Goal: Transaction & Acquisition: Purchase product/service

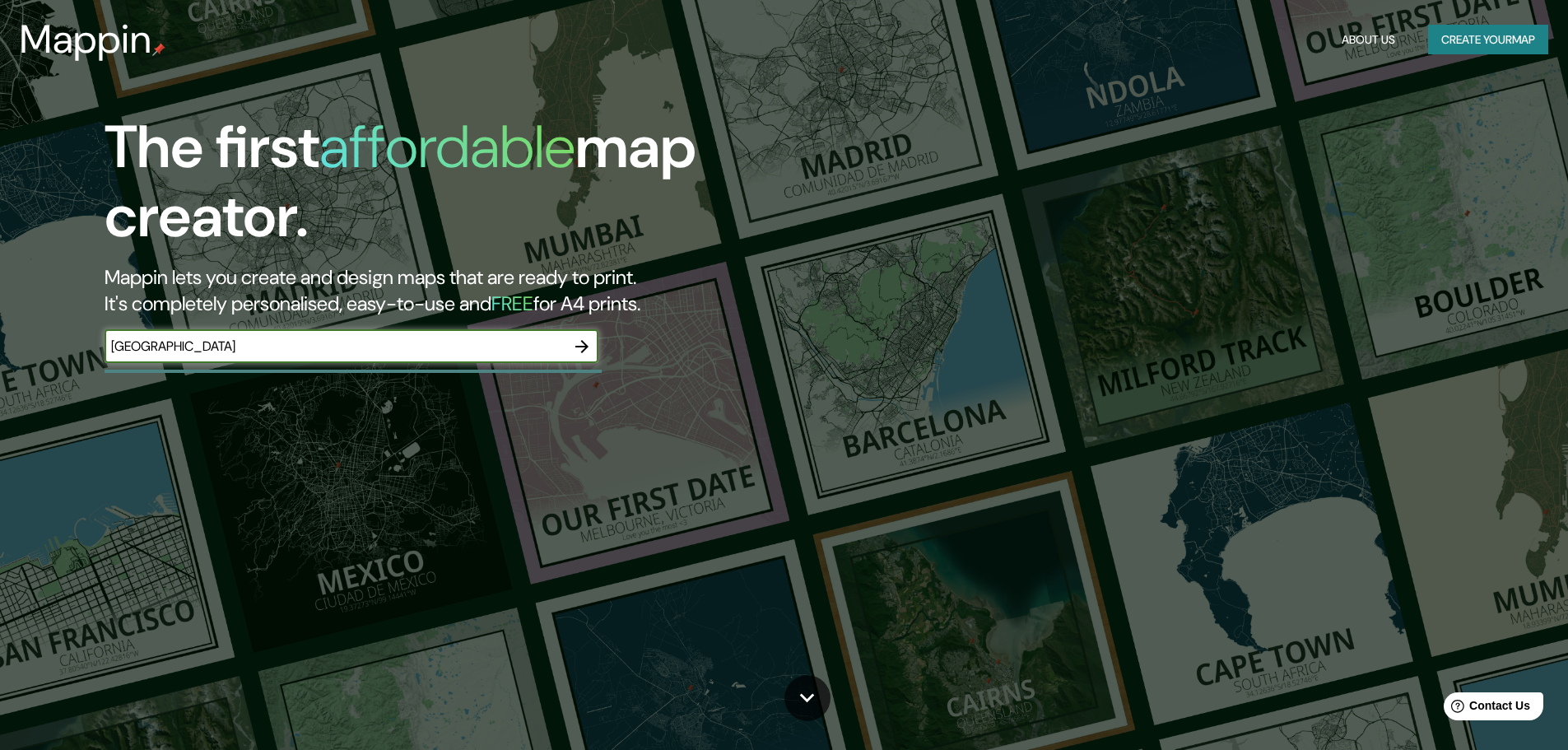
type input "[GEOGRAPHIC_DATA]"
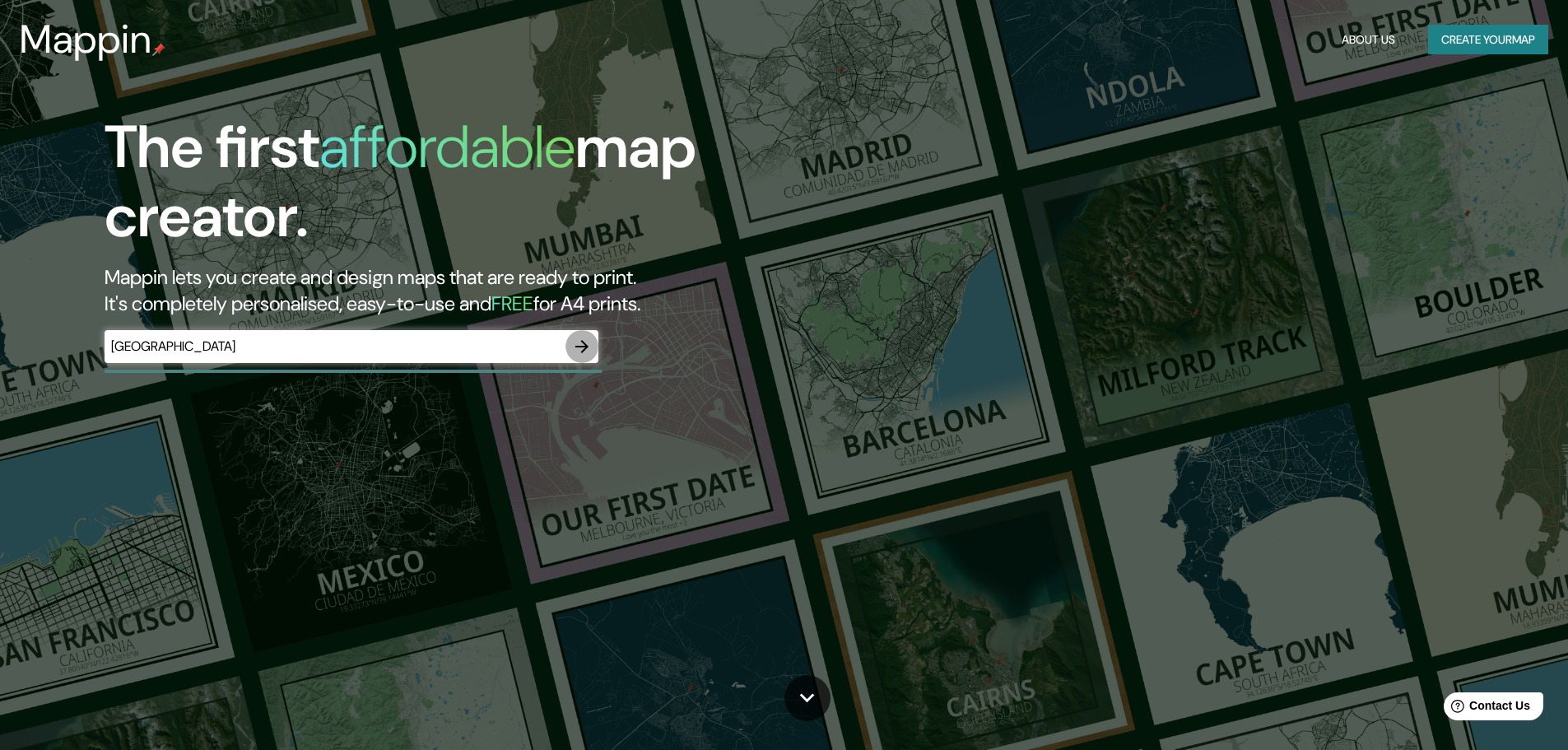
click at [580, 349] on icon "button" at bounding box center [582, 347] width 20 height 20
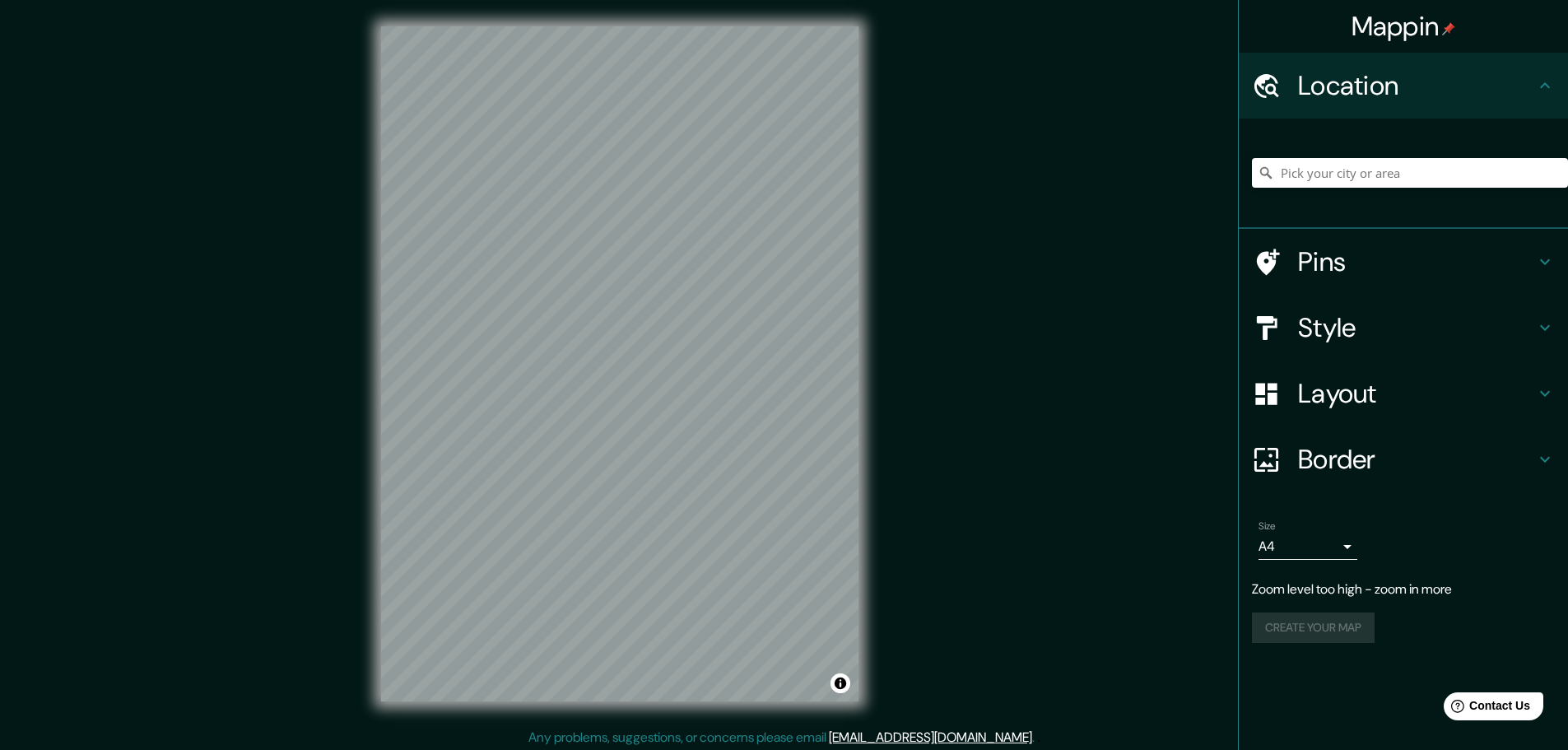
click at [374, 545] on div "© Mapbox © OpenStreetMap Improve this map" at bounding box center [620, 364] width 530 height 728
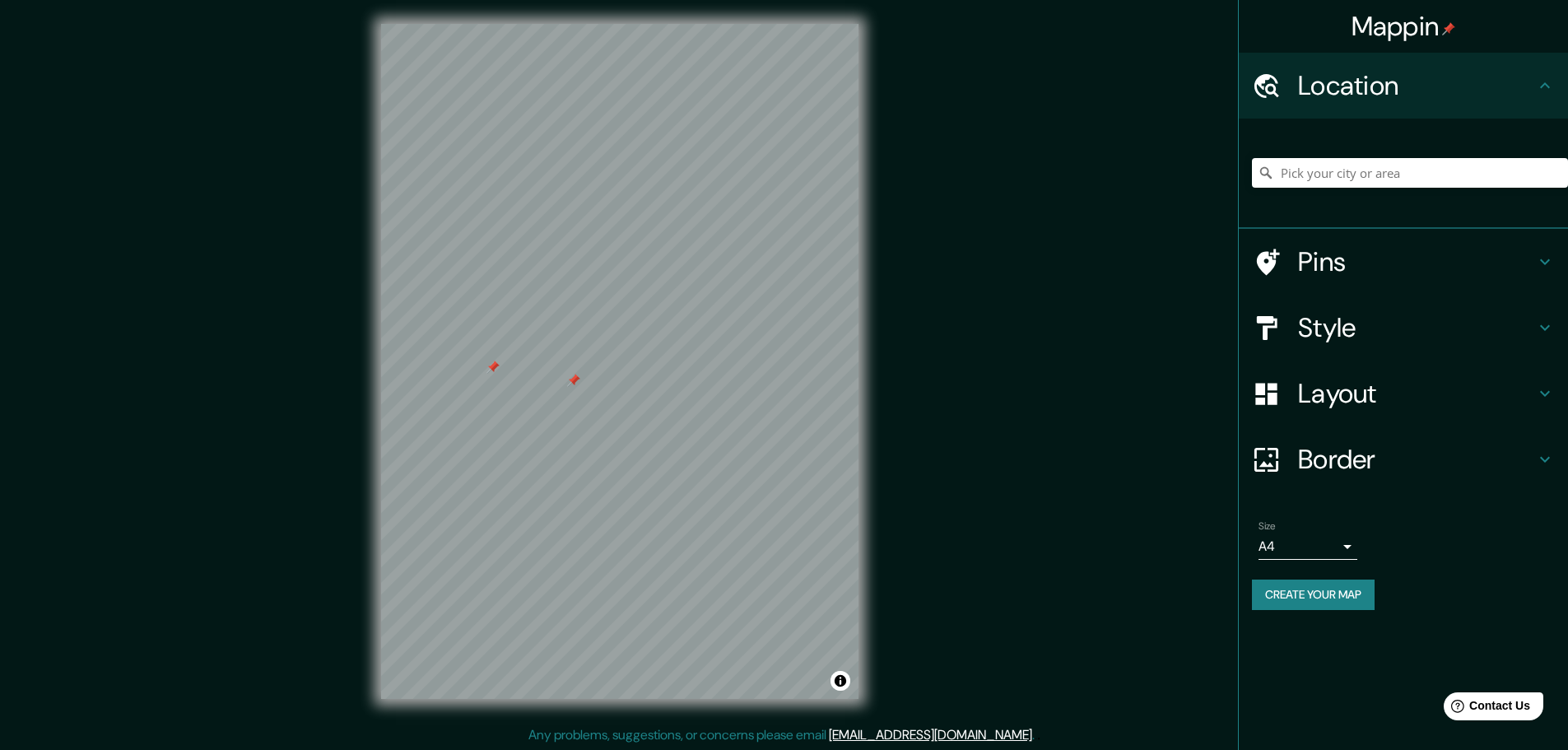
scroll to position [4, 0]
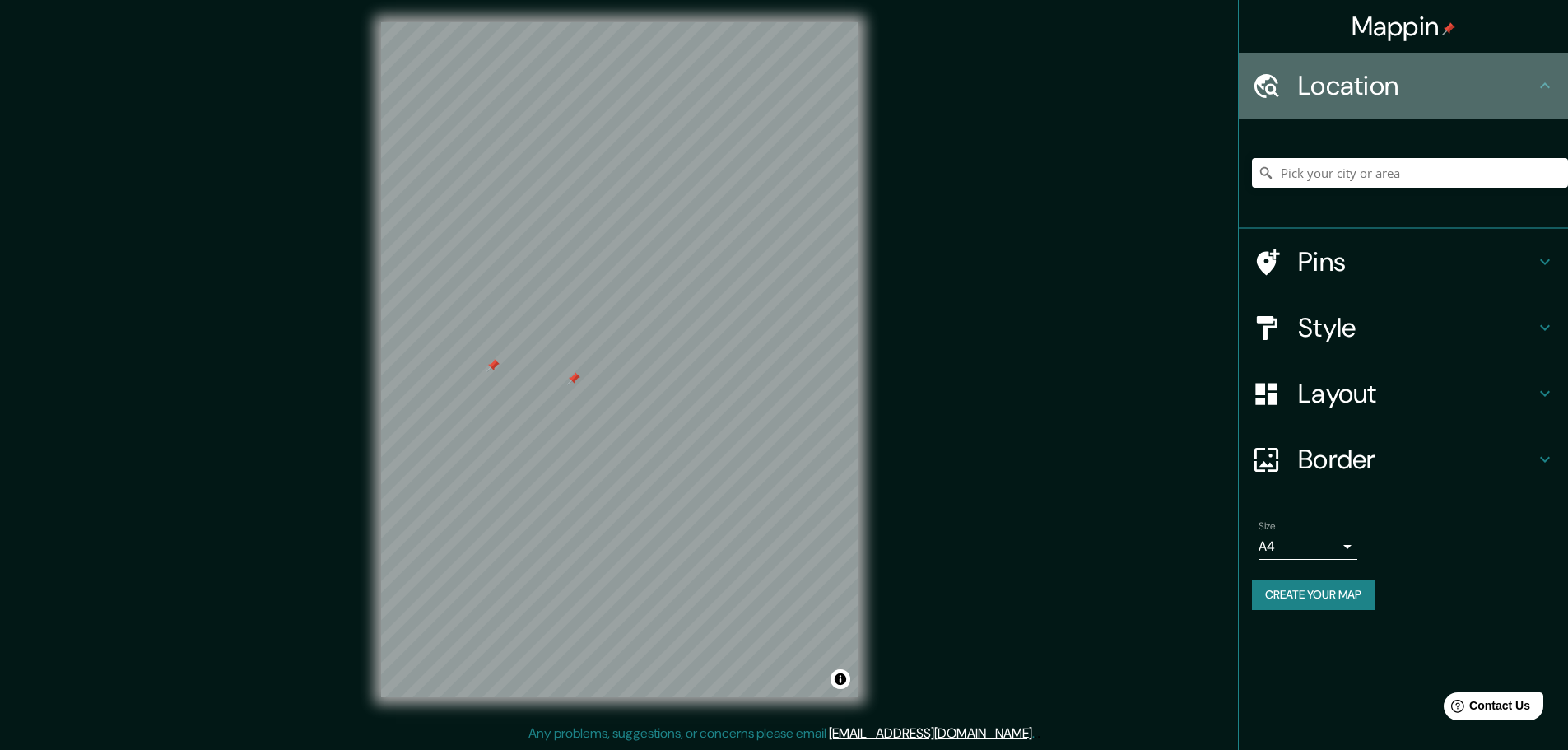
click at [1548, 84] on icon at bounding box center [1545, 86] width 20 height 20
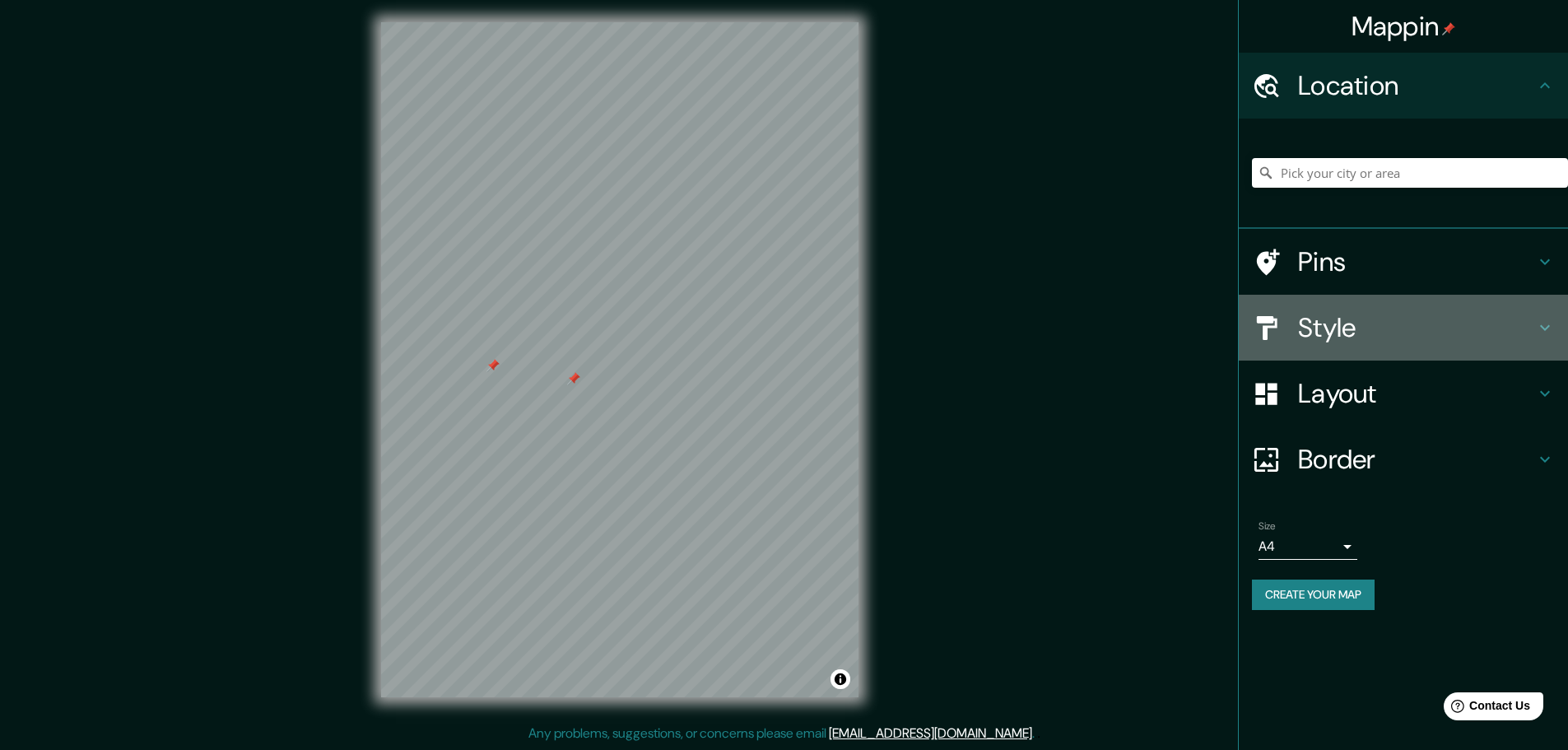
click at [1535, 326] on icon at bounding box center [1545, 328] width 20 height 20
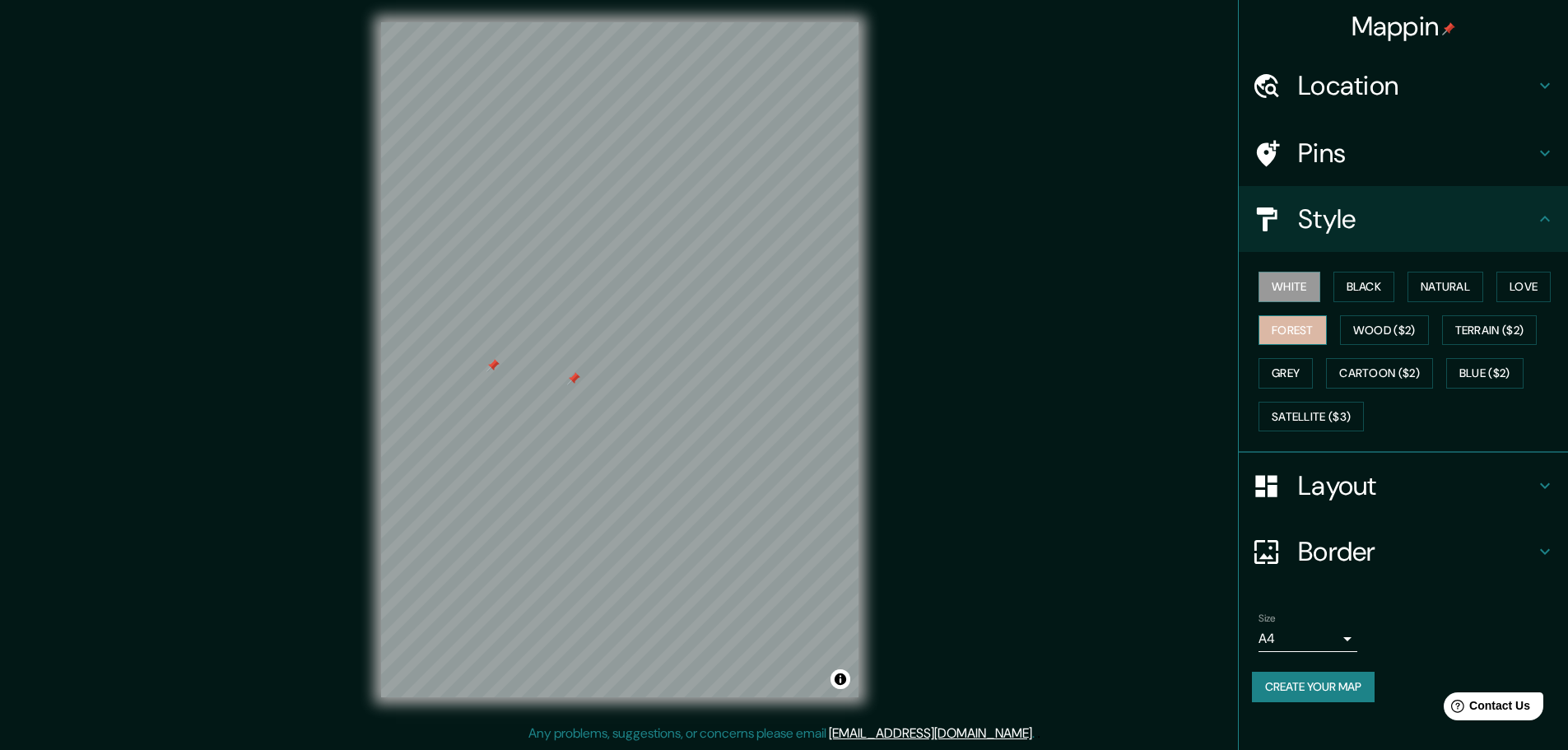
click at [1281, 331] on button "Forest" at bounding box center [1293, 331] width 68 height 30
click at [1315, 413] on button "Satellite ($3)" at bounding box center [1312, 418] width 106 height 30
click at [1539, 289] on button "Love" at bounding box center [1523, 287] width 55 height 30
click at [1302, 413] on button "Satellite ($3)" at bounding box center [1312, 418] width 106 height 30
